Goal: Task Accomplishment & Management: Use online tool/utility

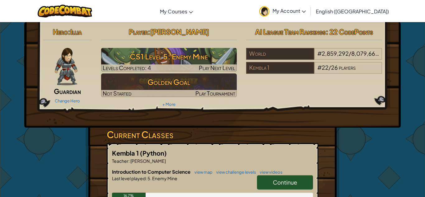
click at [273, 181] on span "Continue" at bounding box center [285, 181] width 24 height 7
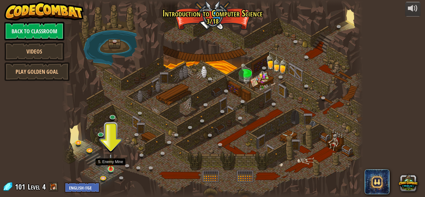
click at [110, 168] on img at bounding box center [110, 161] width 7 height 16
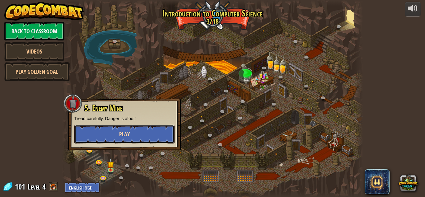
click at [119, 136] on span "Play" at bounding box center [124, 134] width 11 height 8
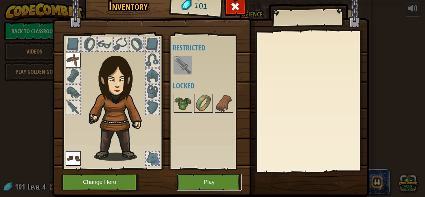
click at [212, 179] on button "Play" at bounding box center [209, 181] width 65 height 17
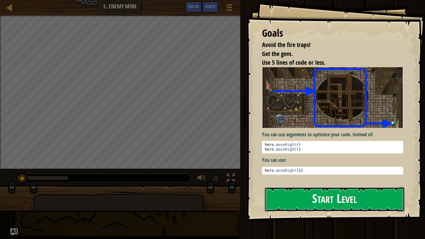
click at [359, 196] on button "Start Level" at bounding box center [335, 199] width 140 height 25
